Goal: Task Accomplishment & Management: Manage account settings

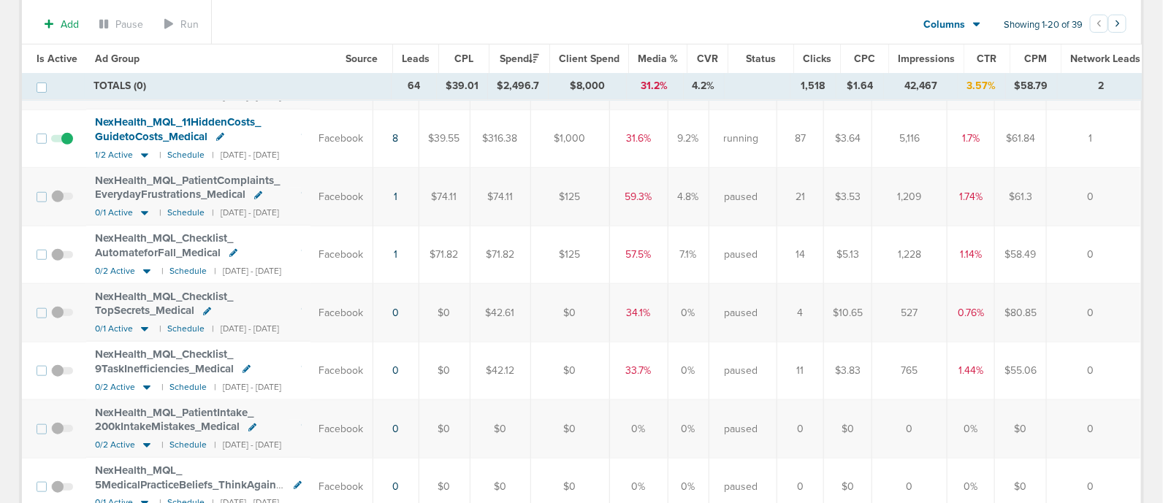
scroll to position [350, 0]
click at [144, 159] on icon at bounding box center [144, 157] width 15 height 12
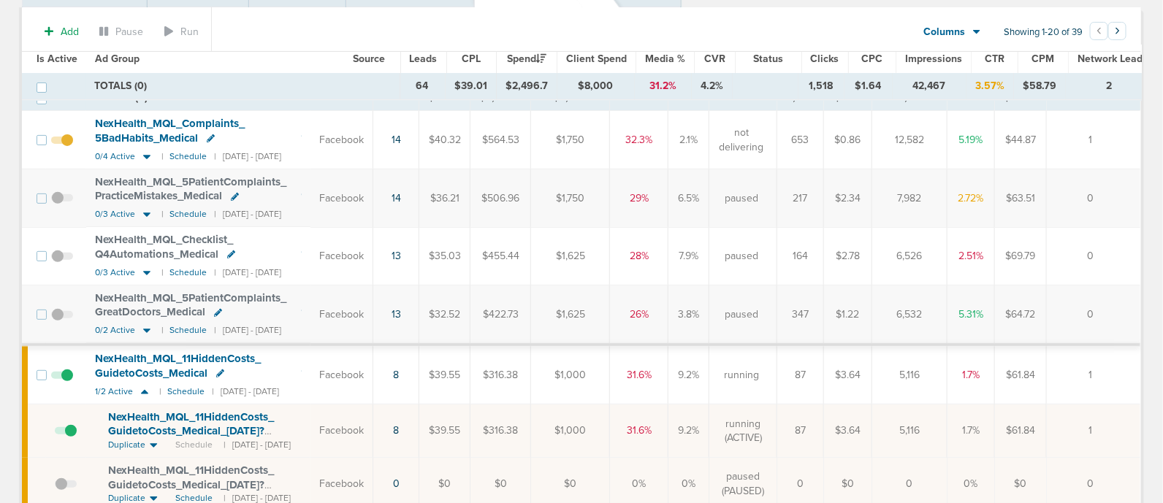
scroll to position [0, 0]
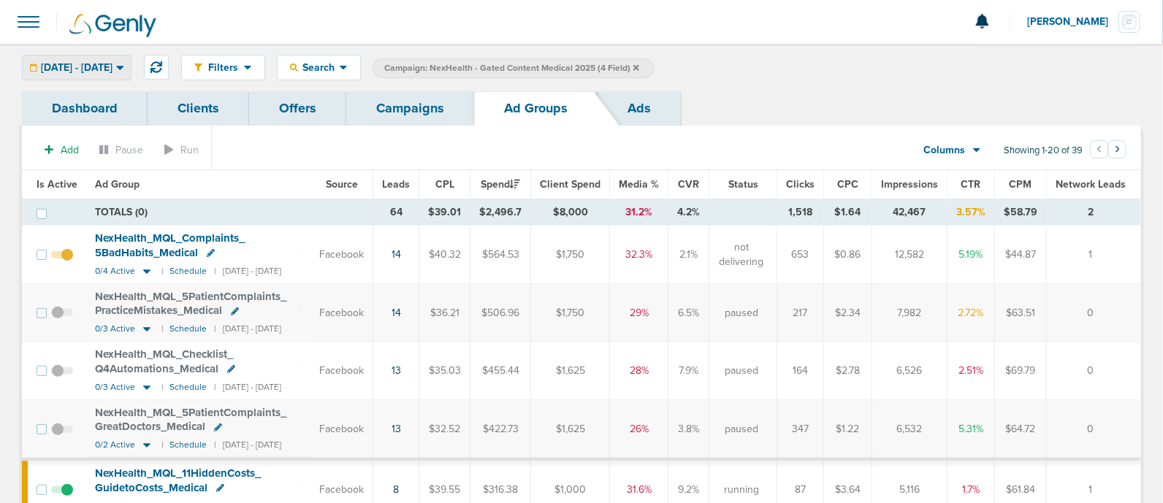
click at [131, 60] on div "[DATE] - [DATE]" at bounding box center [77, 68] width 108 height 24
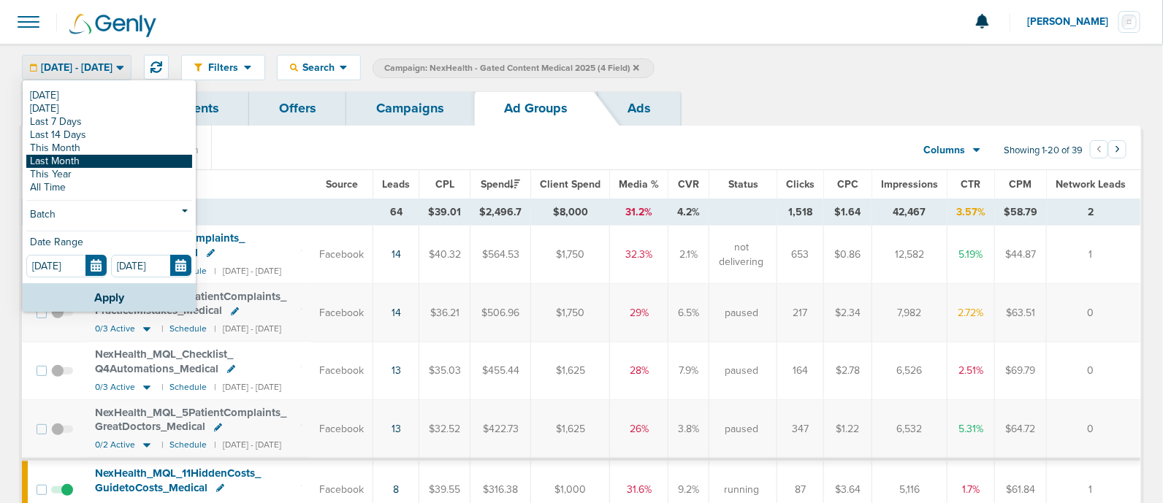
click at [83, 161] on link "Last Month" at bounding box center [109, 161] width 166 height 13
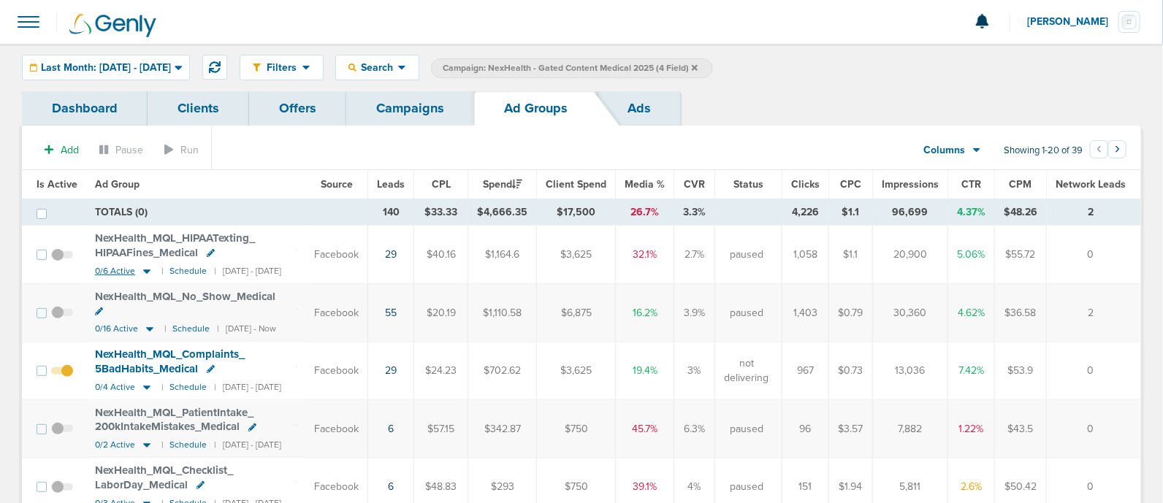
click at [144, 268] on icon at bounding box center [147, 271] width 15 height 12
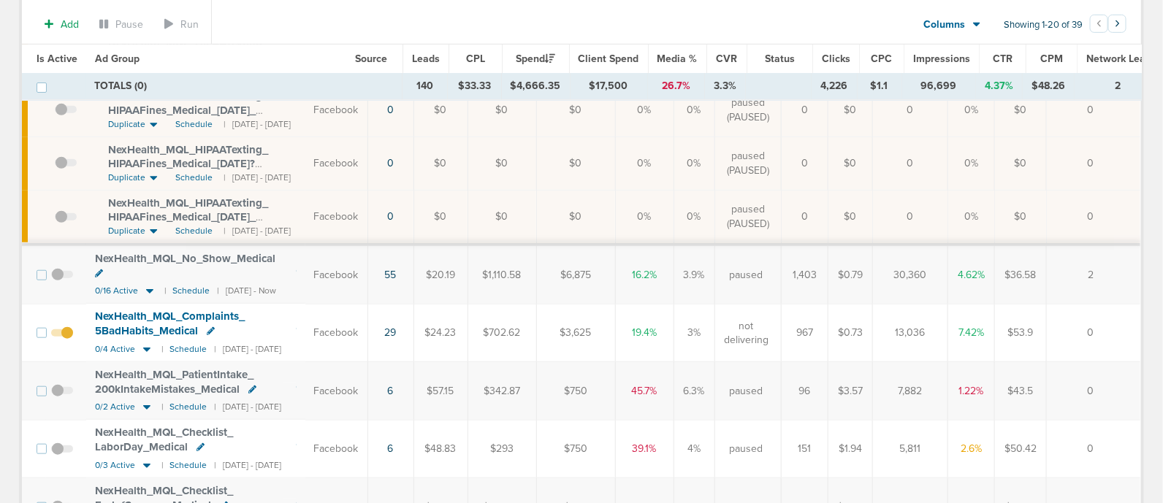
scroll to position [374, 0]
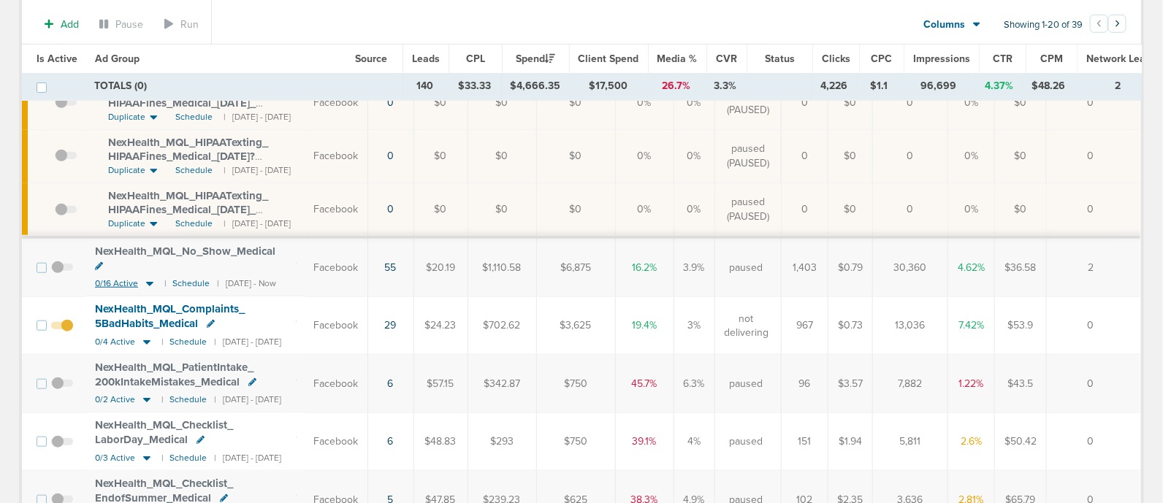
click at [147, 283] on icon at bounding box center [149, 285] width 7 height 4
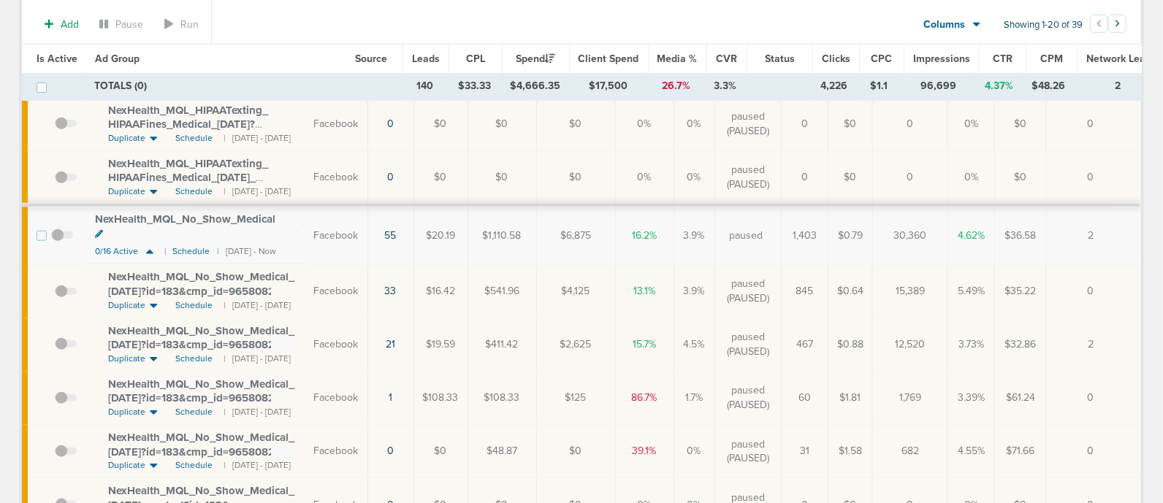
scroll to position [406, 0]
click at [61, 300] on span at bounding box center [66, 300] width 22 height 0
click at [55, 295] on input "checkbox" at bounding box center [55, 295] width 0 height 0
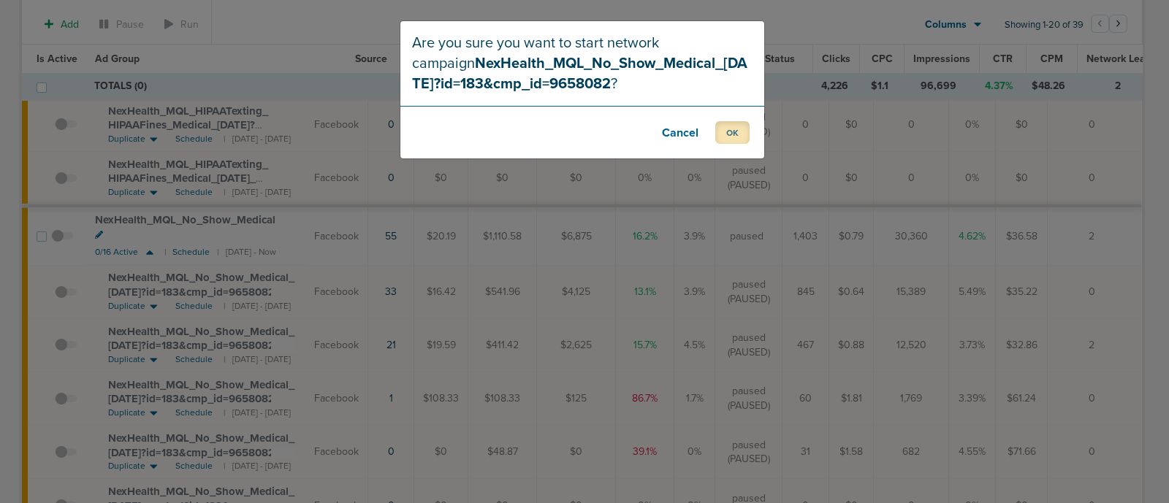
click at [726, 130] on button "OK" at bounding box center [732, 132] width 34 height 23
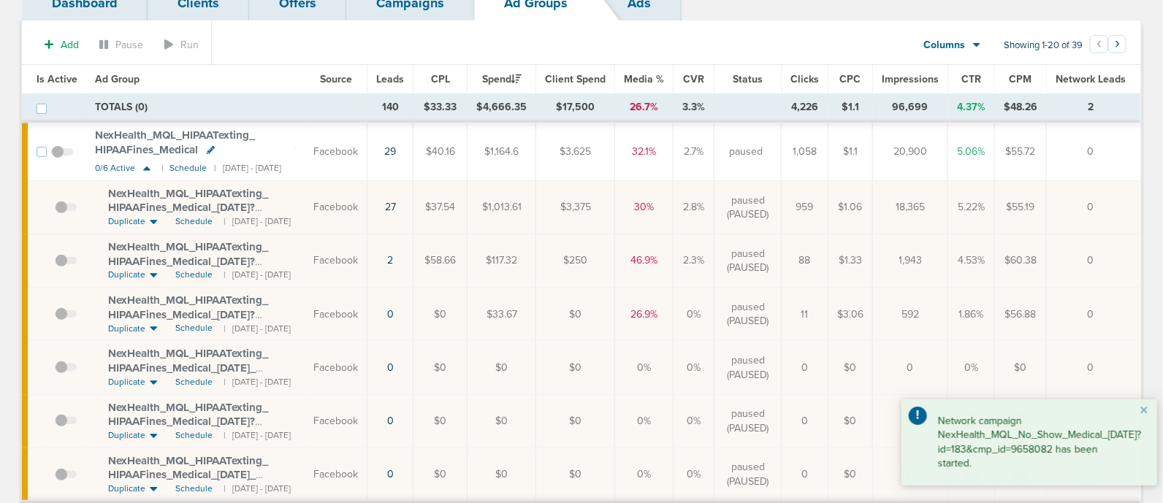
scroll to position [107, 0]
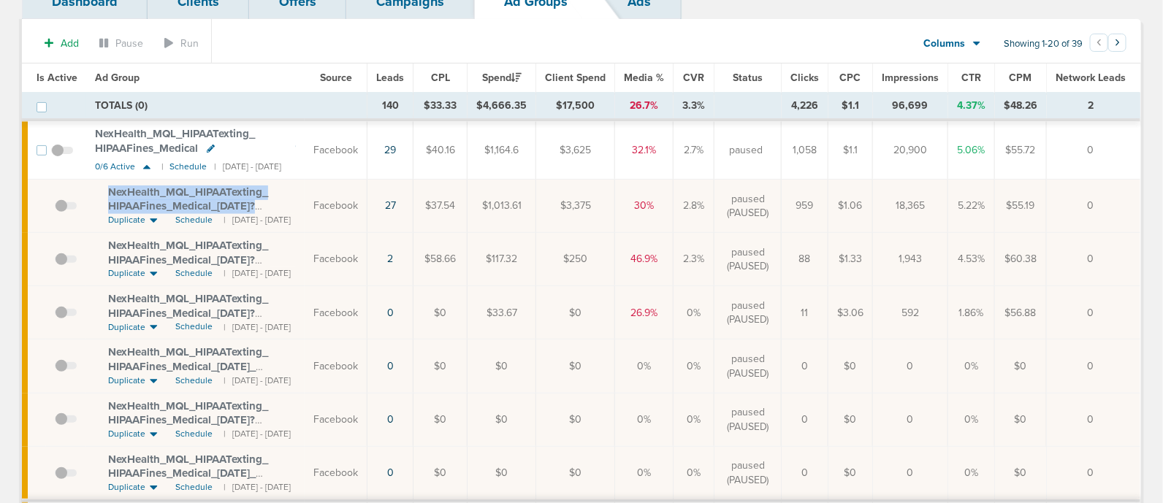
drag, startPoint x: 102, startPoint y: 186, endPoint x: 299, endPoint y: 203, distance: 197.3
click at [299, 203] on td "NexHealth_ MQL_ HIPAATexting_ HIPAAFines_ Medical_ [DATE]?id=183&cmp_ id=965808…" at bounding box center [195, 206] width 218 height 53
copy span "NexHealth_ MQL_ HIPAATexting_ HIPAAFines_ Medical_ [DATE]?"
click at [296, 203] on div "NexHealth_ MQL_ HIPAATexting_ HIPAAFines_ Medical_ [DATE]?id=183&cmp_ id=9658082" at bounding box center [202, 200] width 188 height 28
drag, startPoint x: 104, startPoint y: 186, endPoint x: 276, endPoint y: 210, distance: 174.0
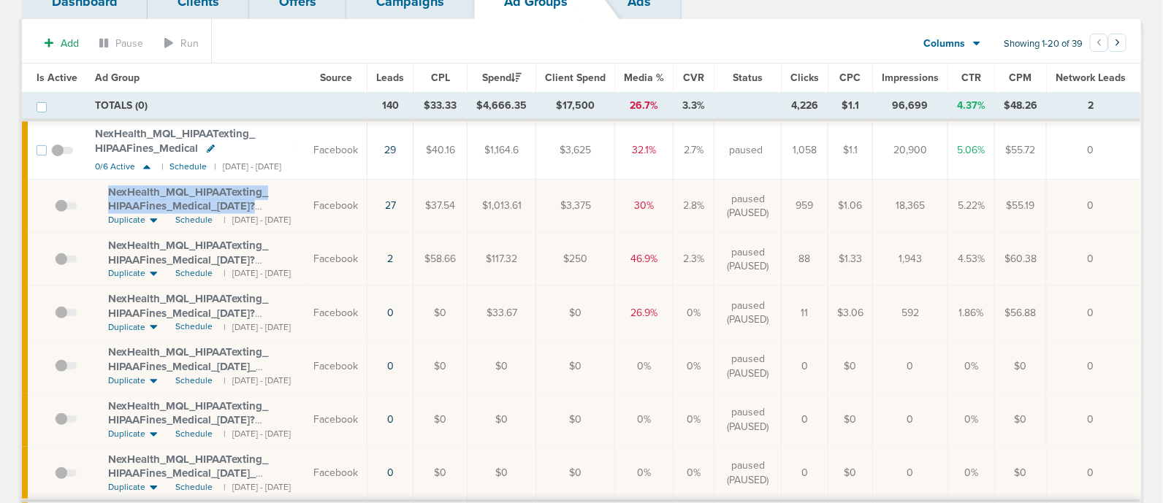
click at [276, 210] on td "NexHealth_ MQL_ HIPAATexting_ HIPAAFines_ Medical_ [DATE]?id=183&cmp_ id=965808…" at bounding box center [195, 206] width 218 height 53
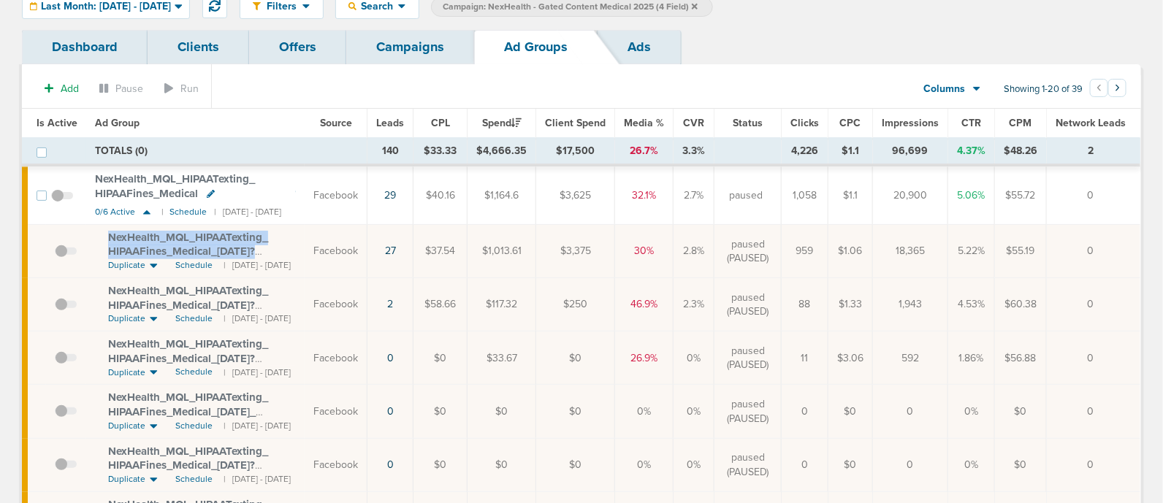
scroll to position [0, 0]
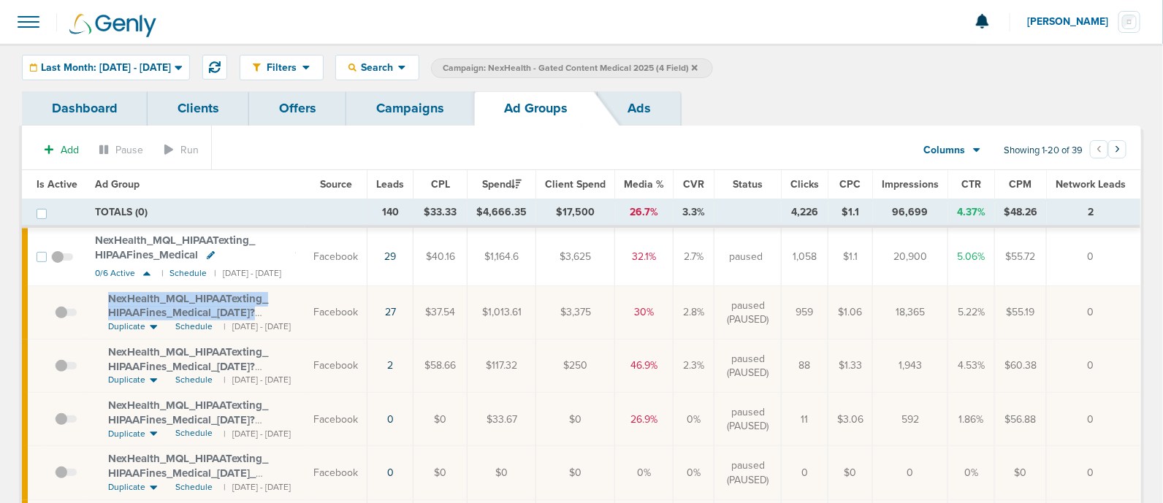
click at [417, 100] on link "Campaigns" at bounding box center [410, 108] width 128 height 34
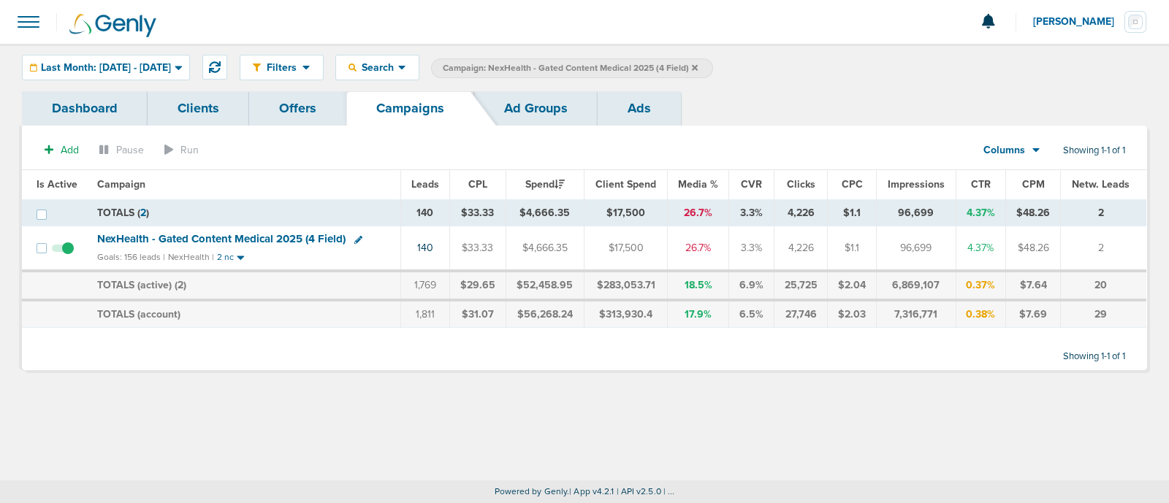
click at [698, 67] on icon at bounding box center [695, 68] width 6 height 9
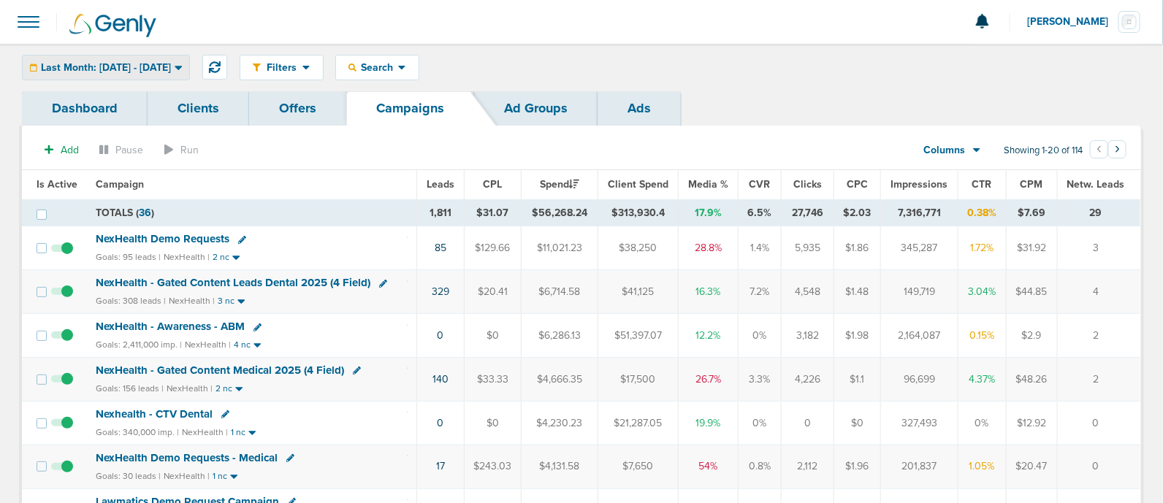
click at [150, 63] on span "Last Month: [DATE] - [DATE]" at bounding box center [106, 68] width 130 height 10
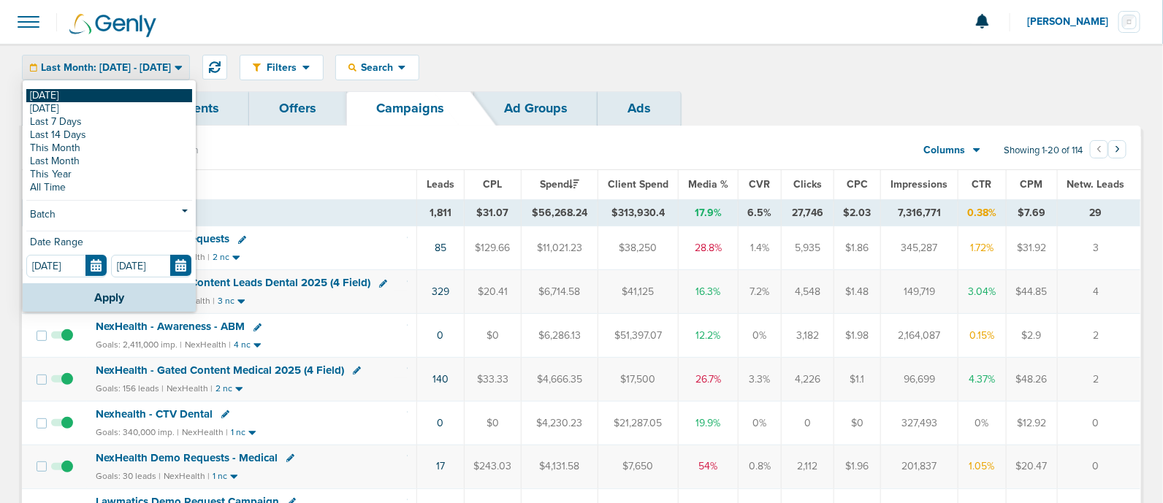
click at [73, 95] on link "[DATE]" at bounding box center [109, 95] width 166 height 13
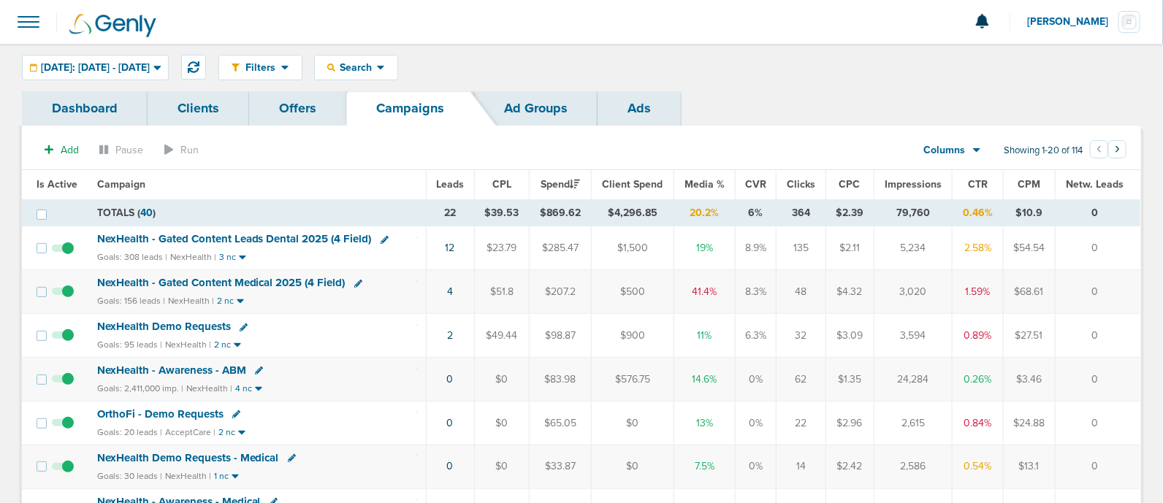
click at [246, 237] on span "NexHealth - Gated Content Leads Dental 2025 (4 Field)" at bounding box center [234, 238] width 275 height 13
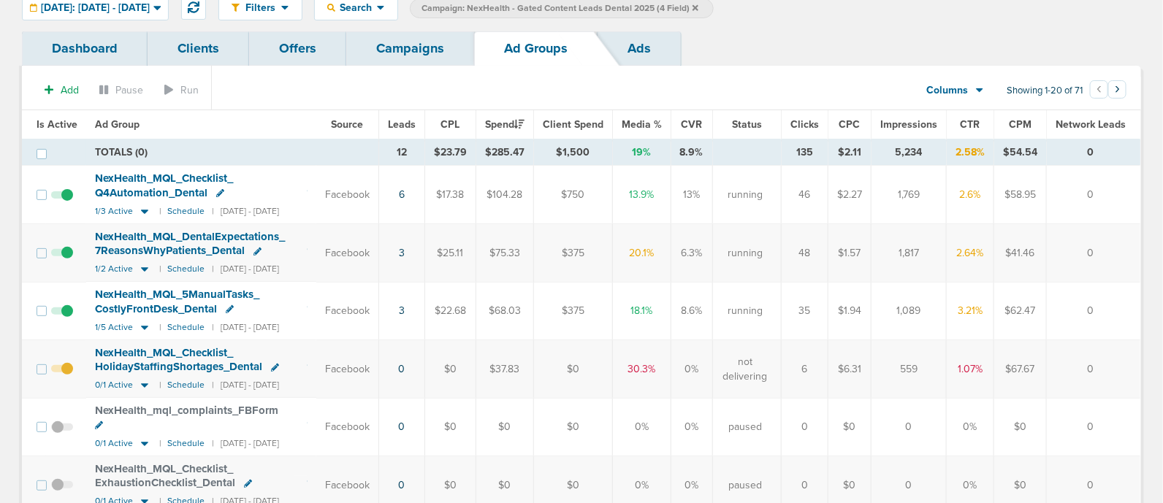
scroll to position [59, 0]
click at [440, 55] on link "Campaigns" at bounding box center [410, 49] width 128 height 34
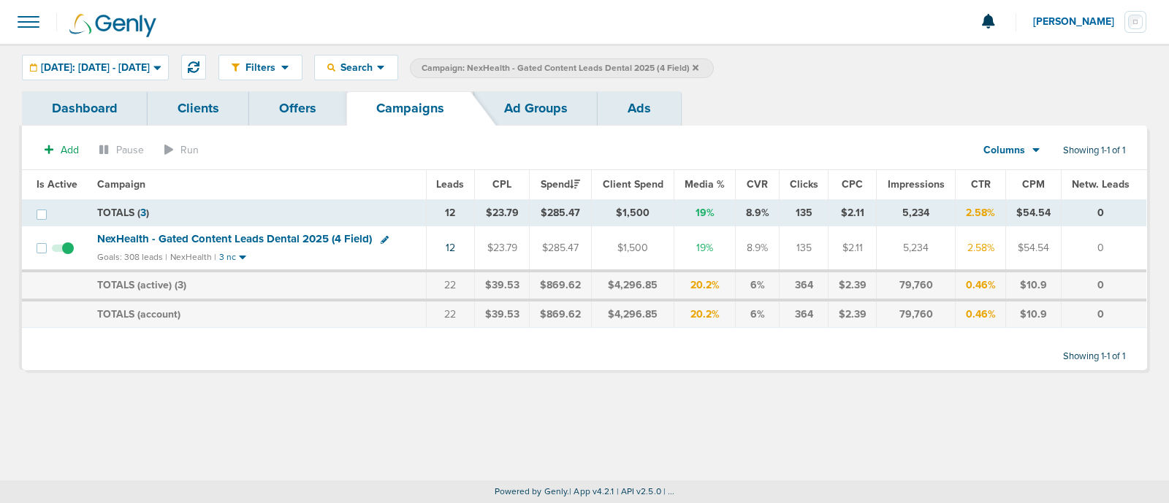
click at [699, 69] on icon at bounding box center [696, 68] width 6 height 9
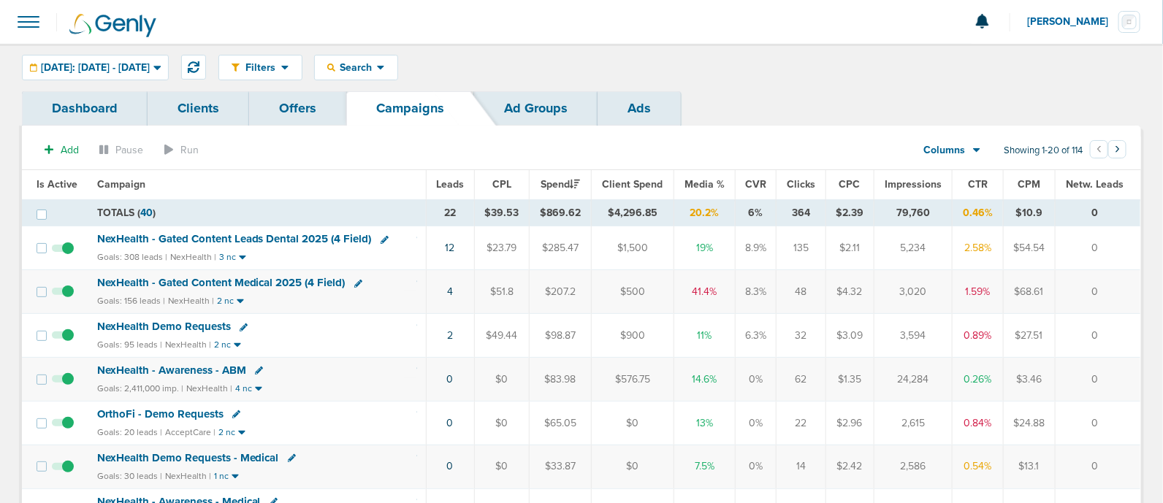
click at [243, 279] on span "NexHealth - Gated Content Medical 2025 (4 Field)" at bounding box center [221, 282] width 248 height 13
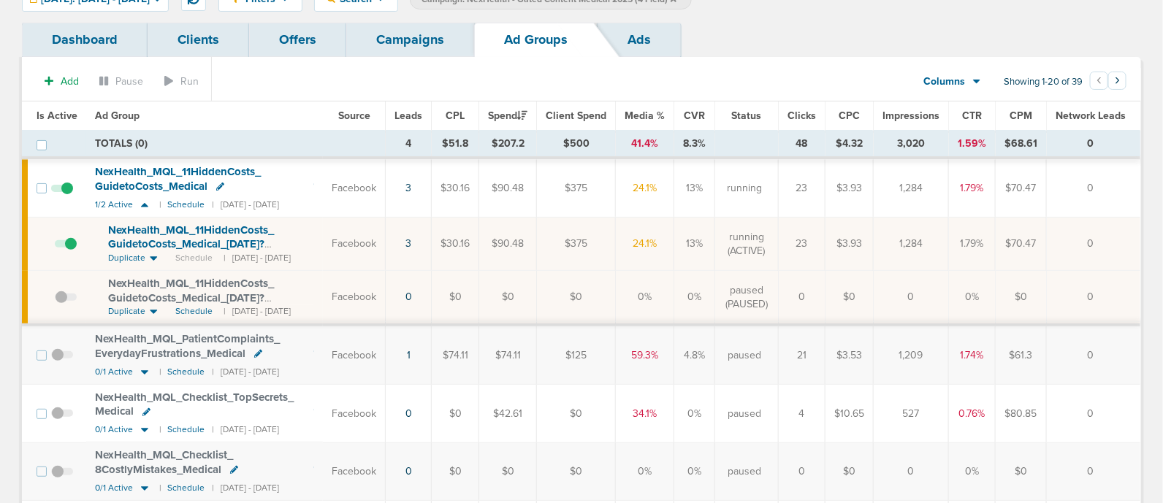
scroll to position [27, 0]
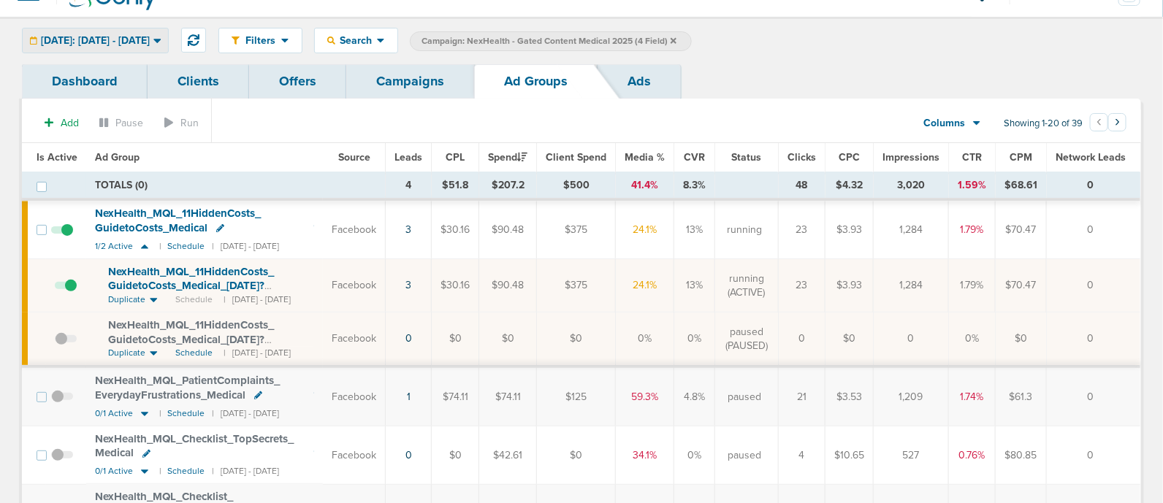
click at [150, 37] on span "[DATE]: [DATE] - [DATE]" at bounding box center [95, 41] width 109 height 10
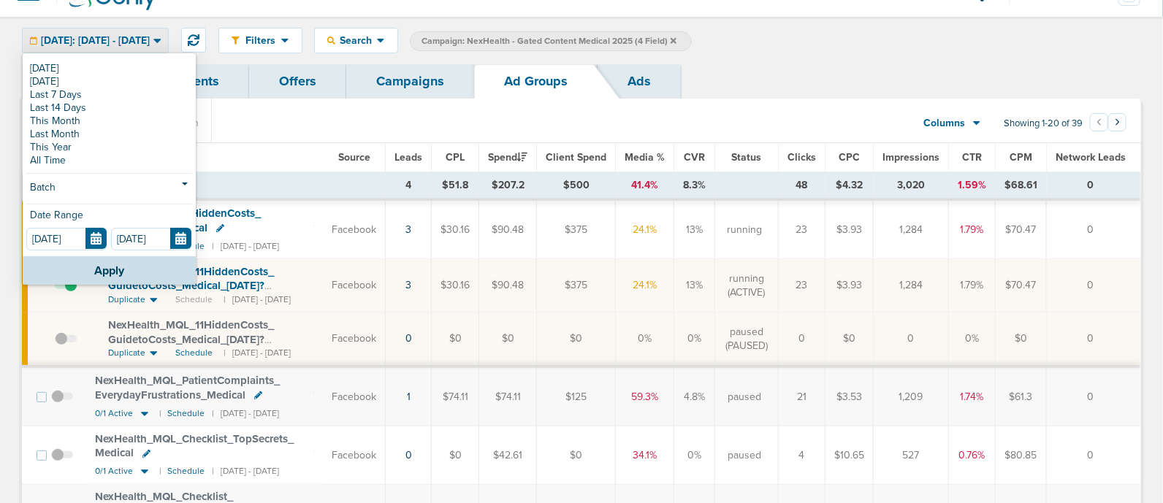
click at [279, 113] on section "Add Pause Run Columns Media Stats Sales Performance Custom Showing 1-20 of 39 ‹…" at bounding box center [581, 127] width 1119 height 34
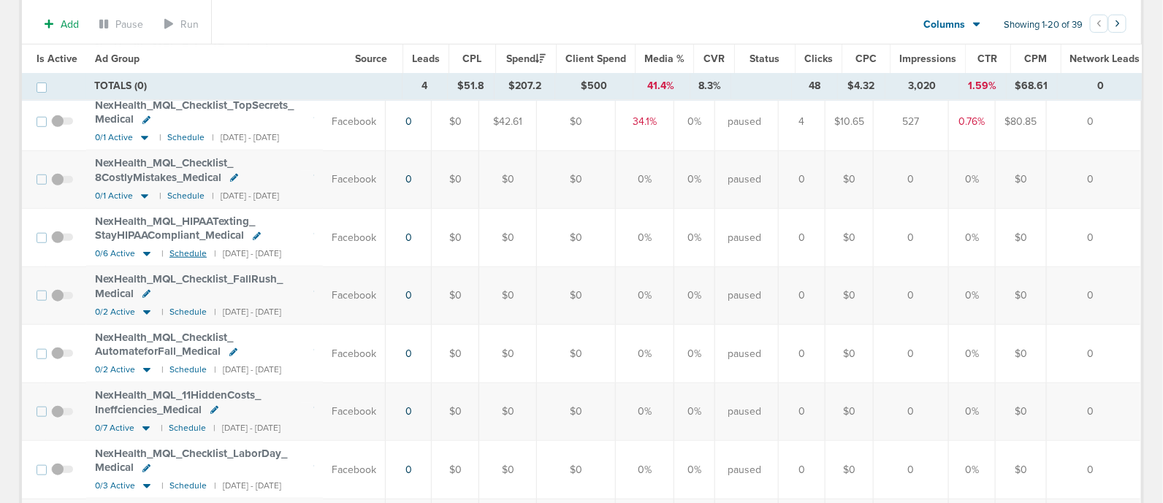
scroll to position [0, 0]
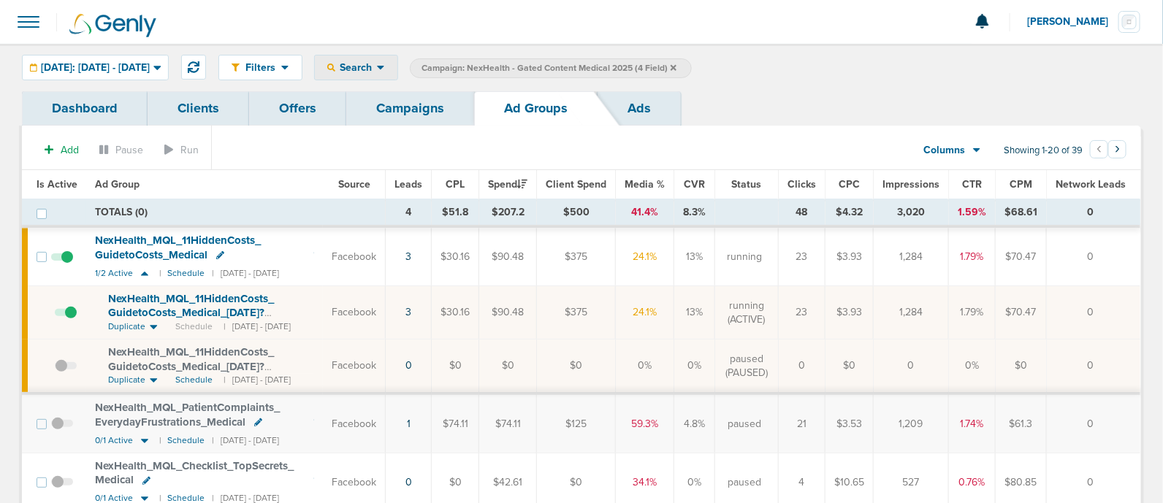
click at [385, 65] on icon at bounding box center [381, 67] width 8 height 12
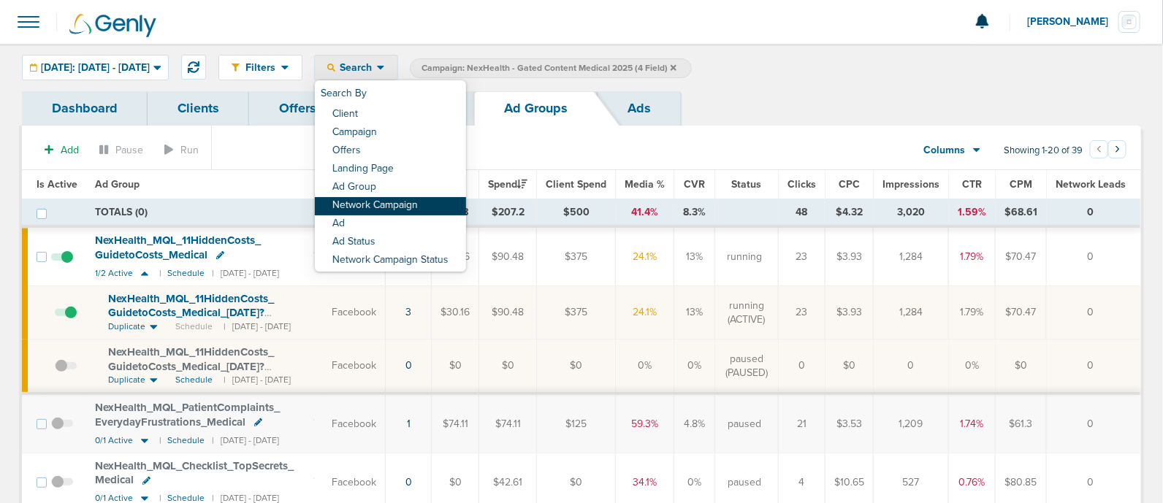
click at [459, 202] on link "Network Campaign" at bounding box center [390, 206] width 151 height 18
select select "netCmpName"
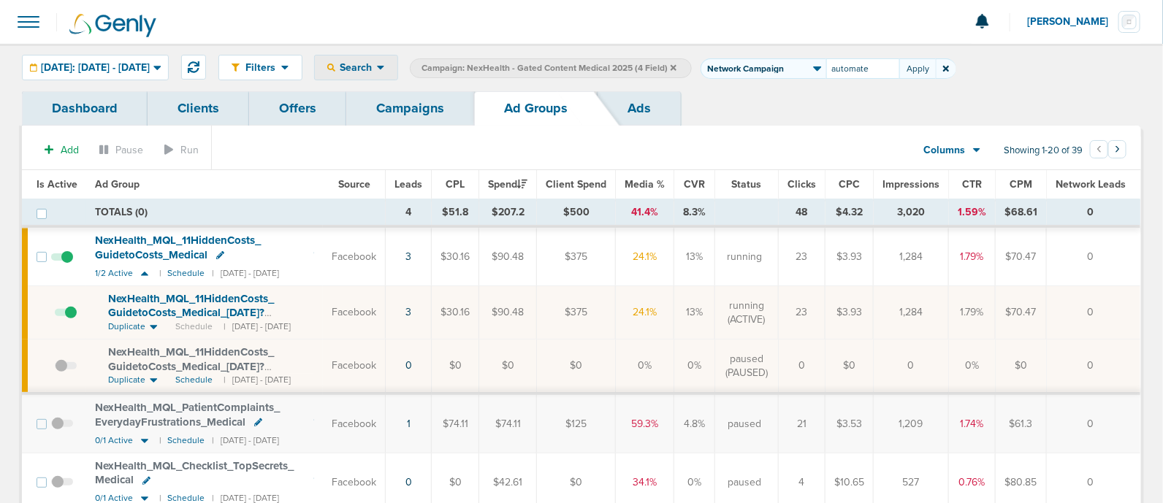
type input "automate"
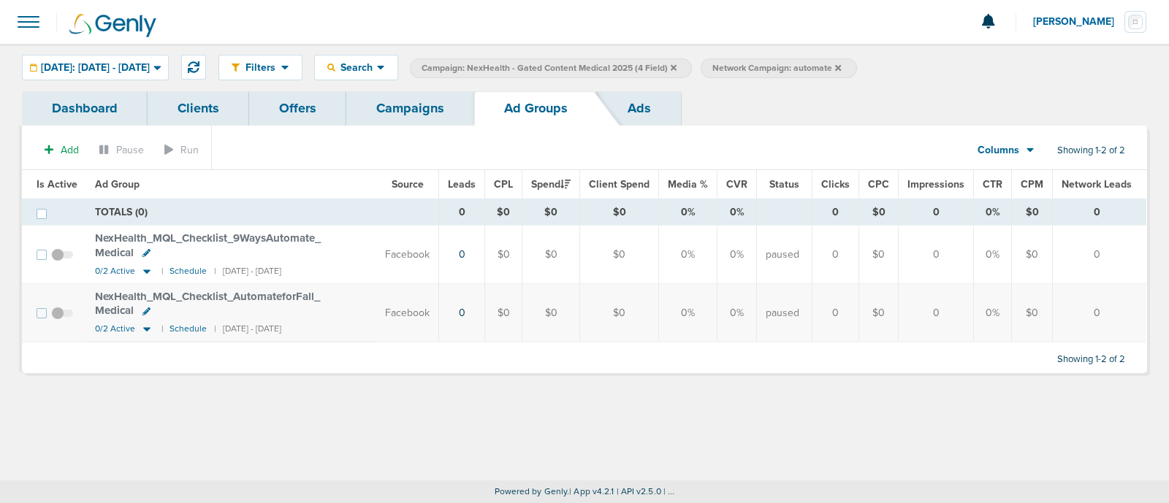
click at [856, 60] on label "Network Campaign: automate" at bounding box center [779, 68] width 156 height 20
click at [841, 69] on span "Network Campaign: automate" at bounding box center [776, 68] width 129 height 12
select select "netCmpName"
type input "a"
type input "q4"
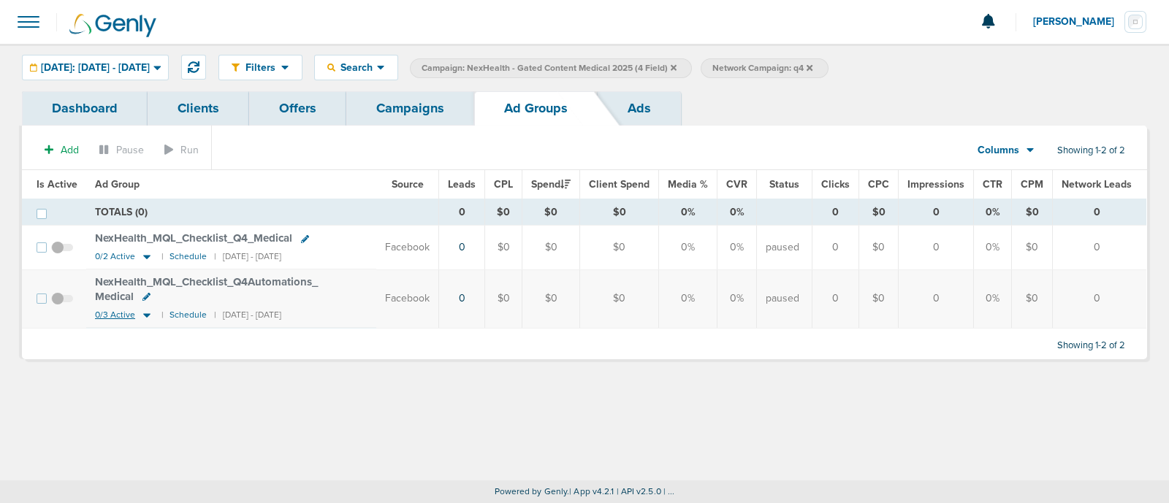
click at [146, 314] on icon at bounding box center [146, 315] width 7 height 4
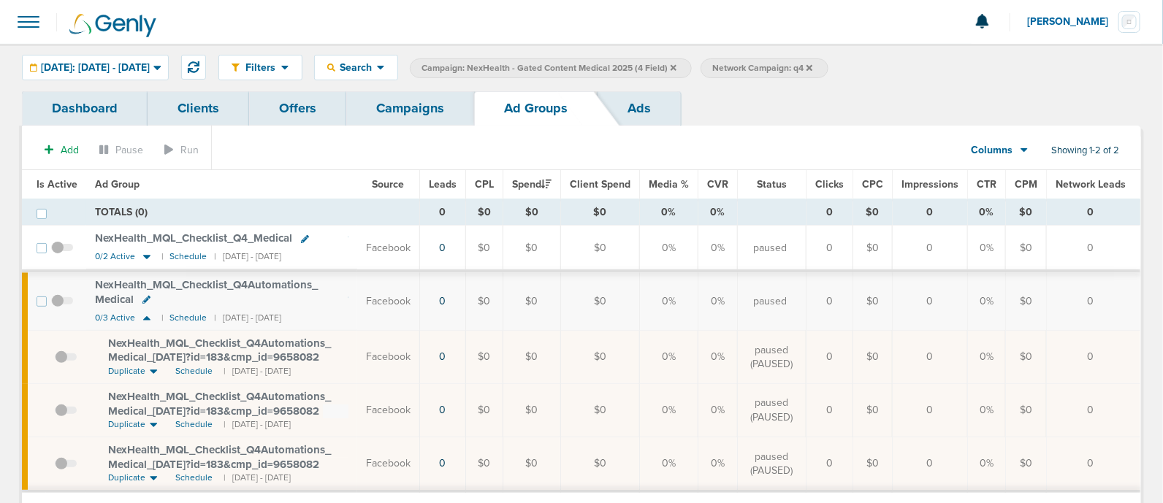
scroll to position [12, 0]
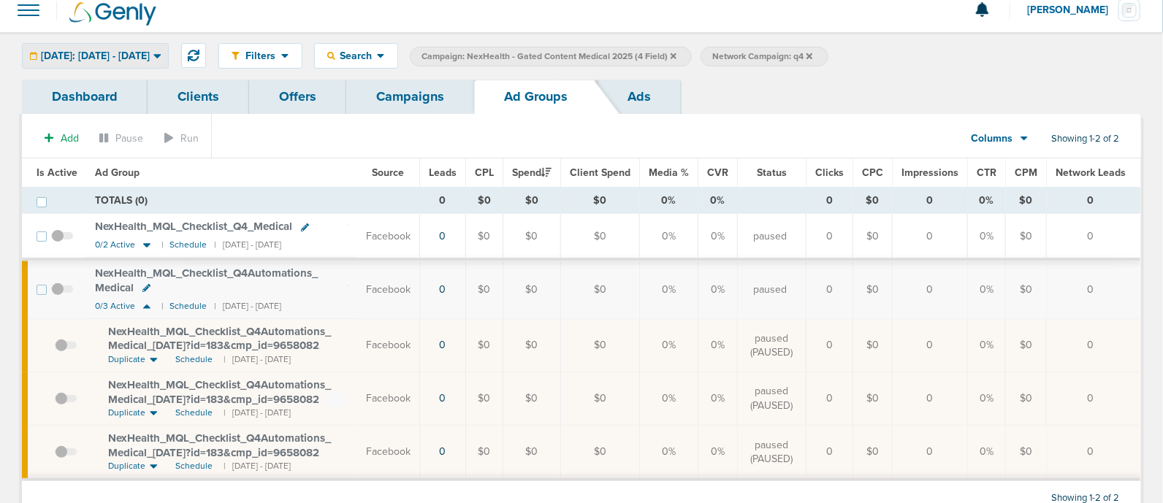
click at [133, 56] on span "[DATE]: [DATE] - [DATE]" at bounding box center [95, 56] width 109 height 10
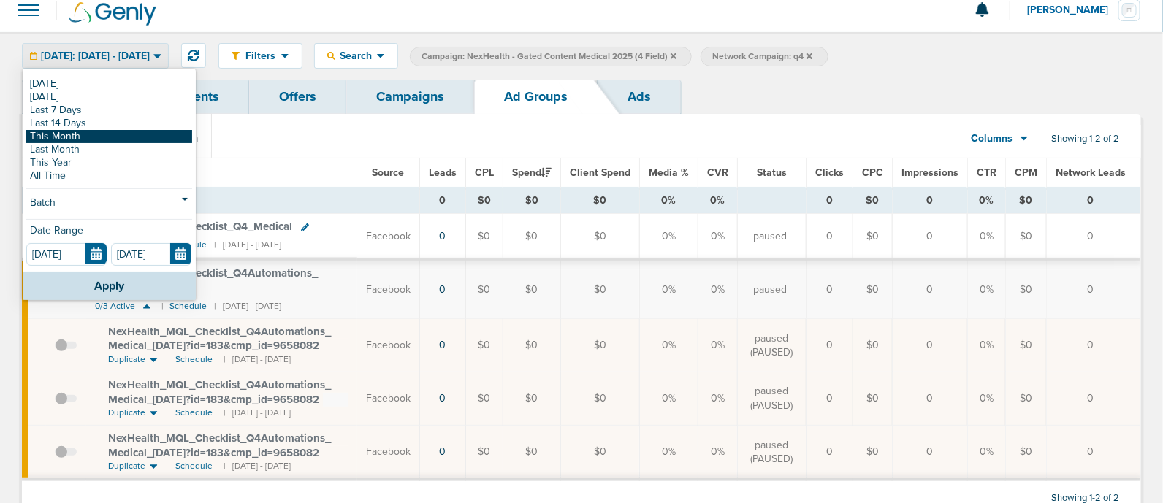
click at [77, 134] on link "This Month" at bounding box center [109, 136] width 166 height 13
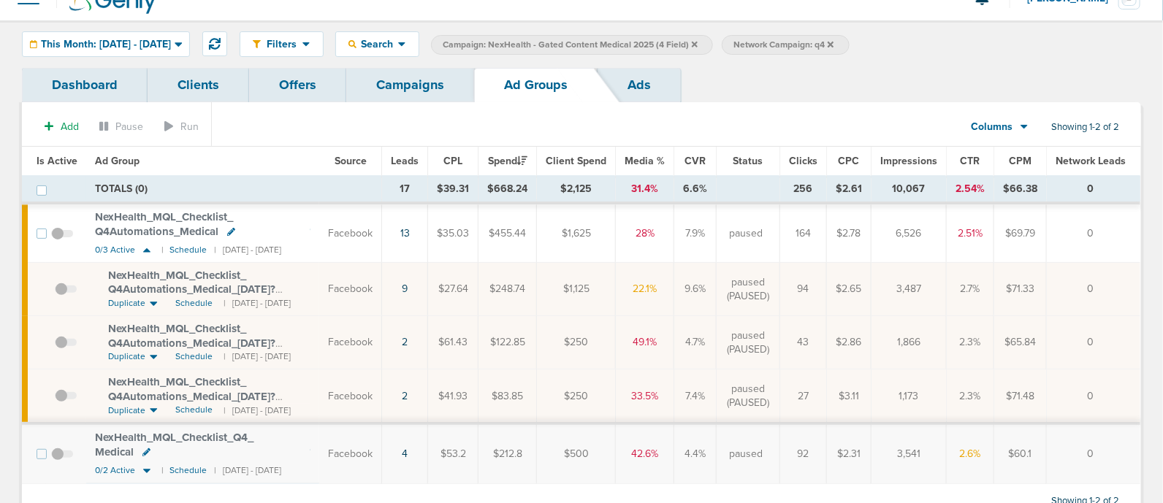
scroll to position [23, 0]
click at [61, 297] on span at bounding box center [66, 297] width 22 height 0
click at [55, 293] on input "checkbox" at bounding box center [55, 293] width 0 height 0
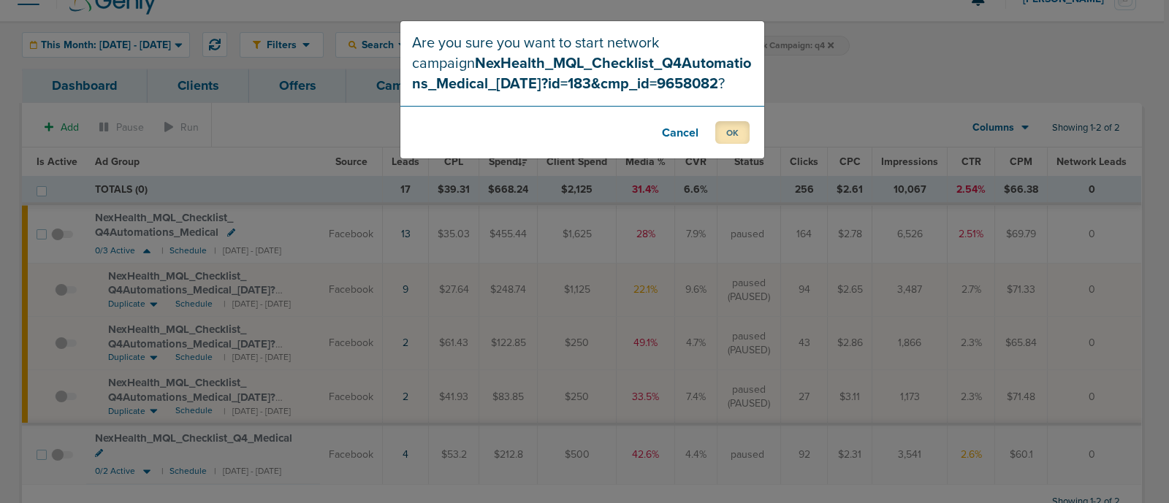
click at [731, 128] on button "OK" at bounding box center [732, 132] width 34 height 23
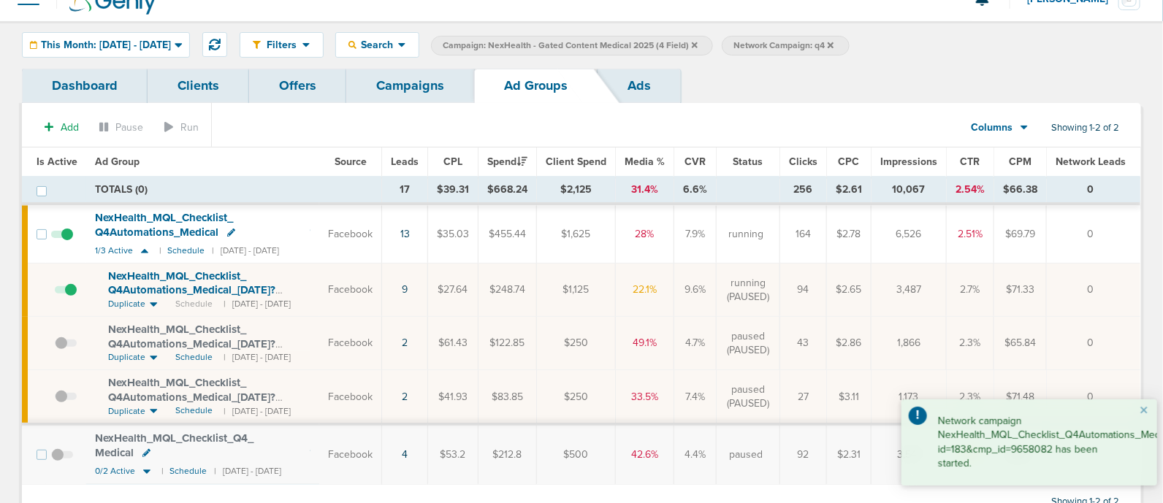
click at [409, 73] on link "Campaigns" at bounding box center [410, 86] width 128 height 34
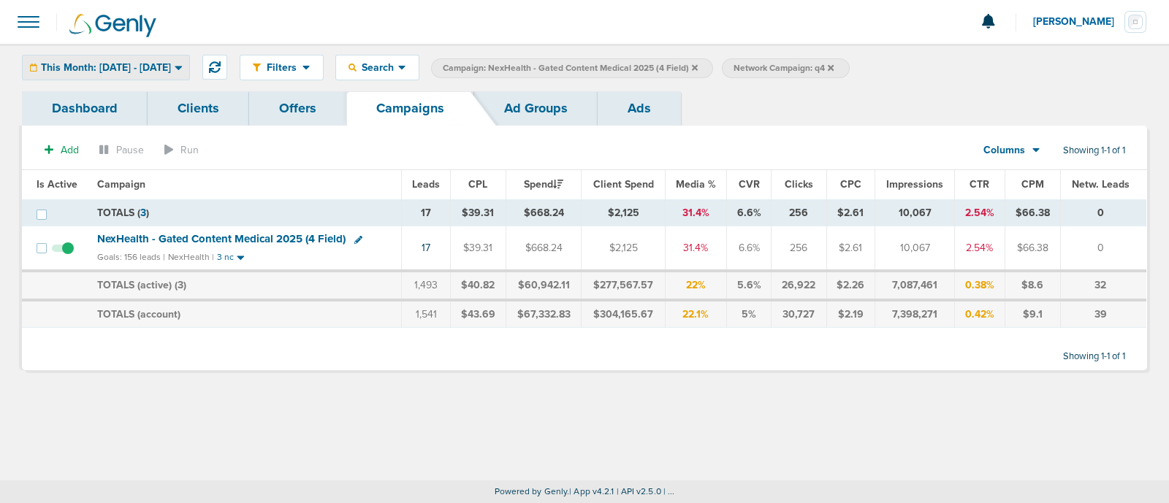
click at [146, 56] on div "This Month: [DATE] - [DATE]" at bounding box center [106, 68] width 167 height 24
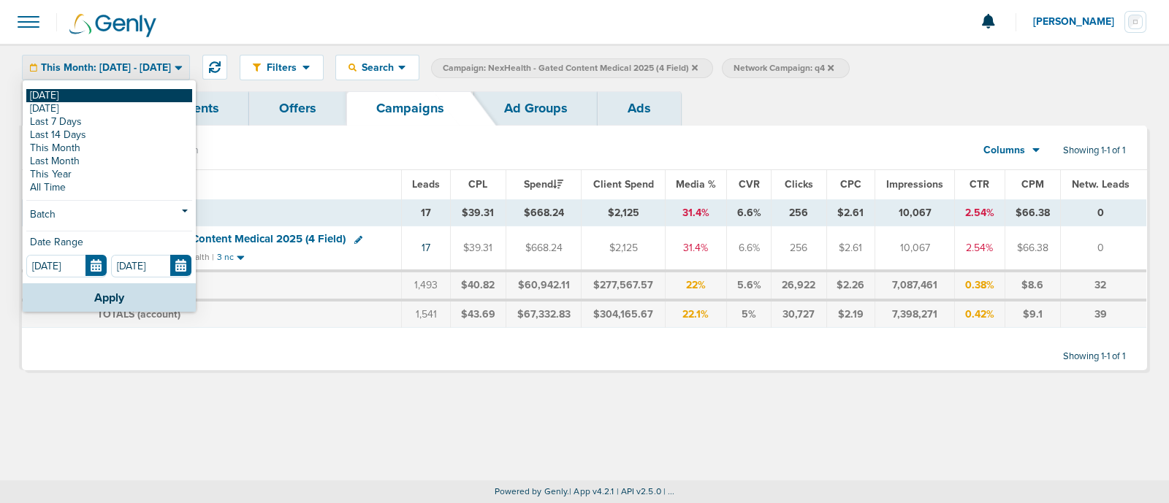
click at [40, 96] on link "[DATE]" at bounding box center [109, 95] width 166 height 13
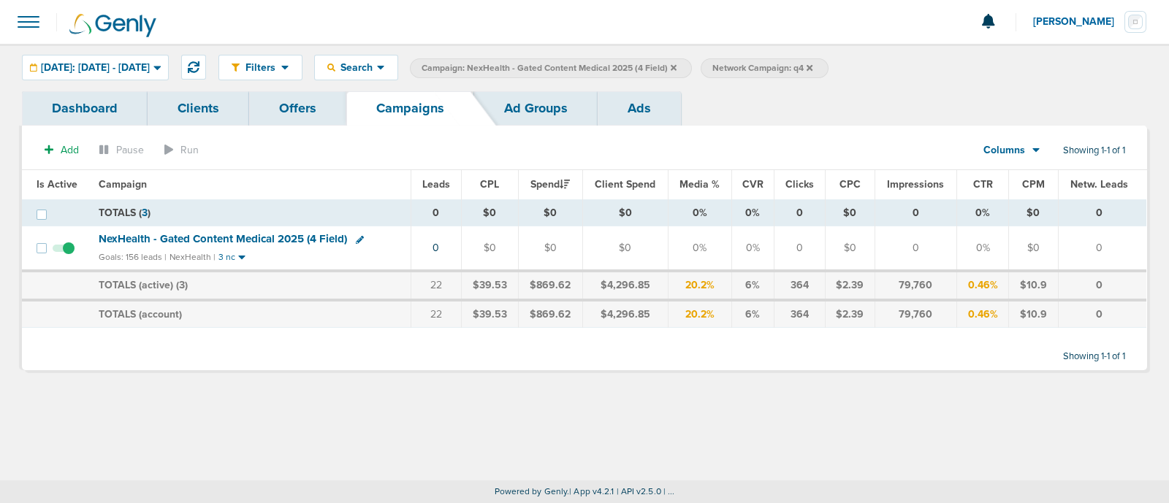
click at [677, 69] on icon at bounding box center [674, 68] width 6 height 9
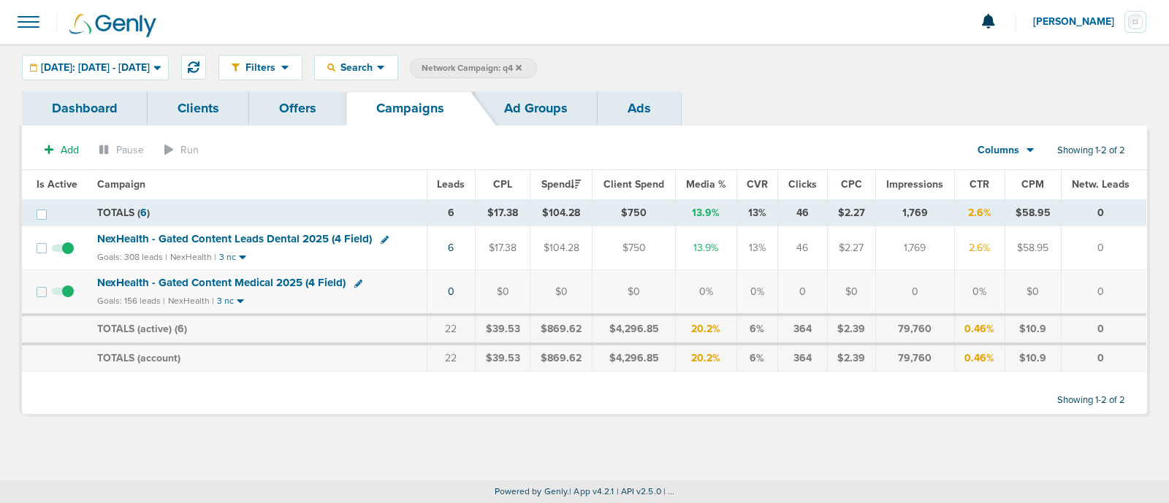
click at [522, 69] on icon at bounding box center [519, 68] width 6 height 9
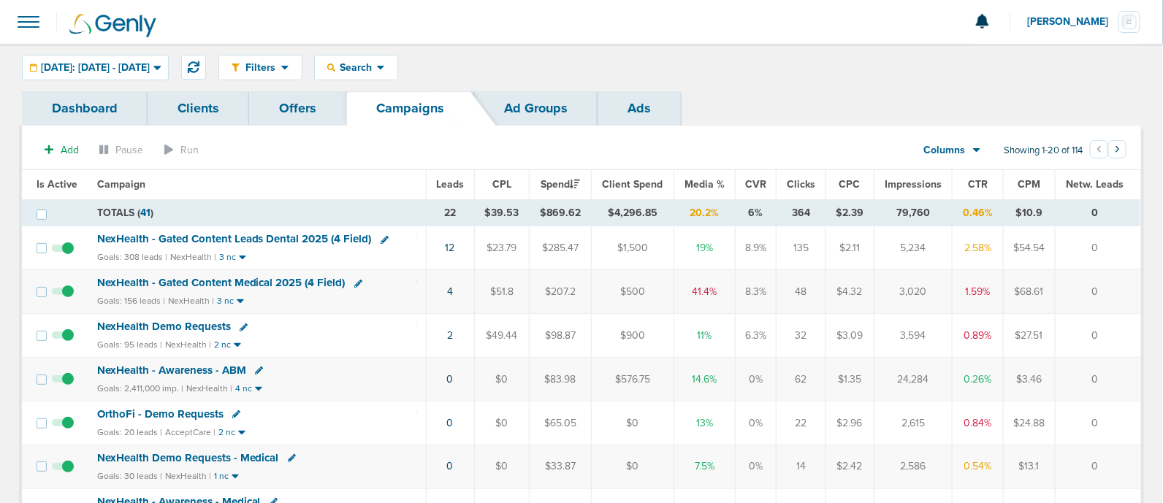
click at [704, 197] on th "Media %" at bounding box center [704, 184] width 61 height 29
click at [696, 184] on span "Media %" at bounding box center [705, 184] width 40 height 12
